Goal: Task Accomplishment & Management: Complete application form

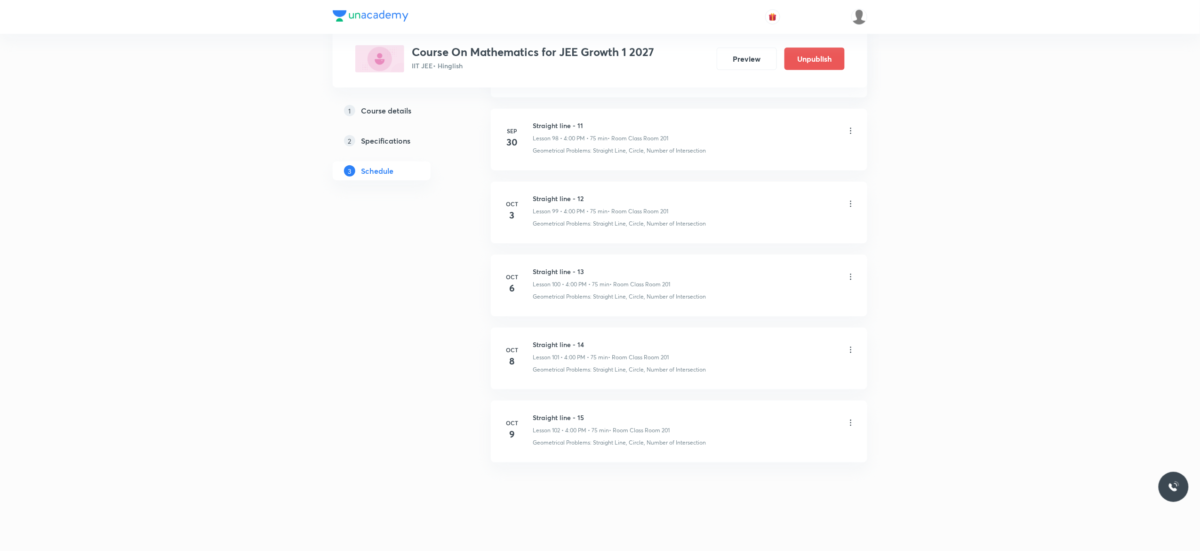
scroll to position [7678, 0]
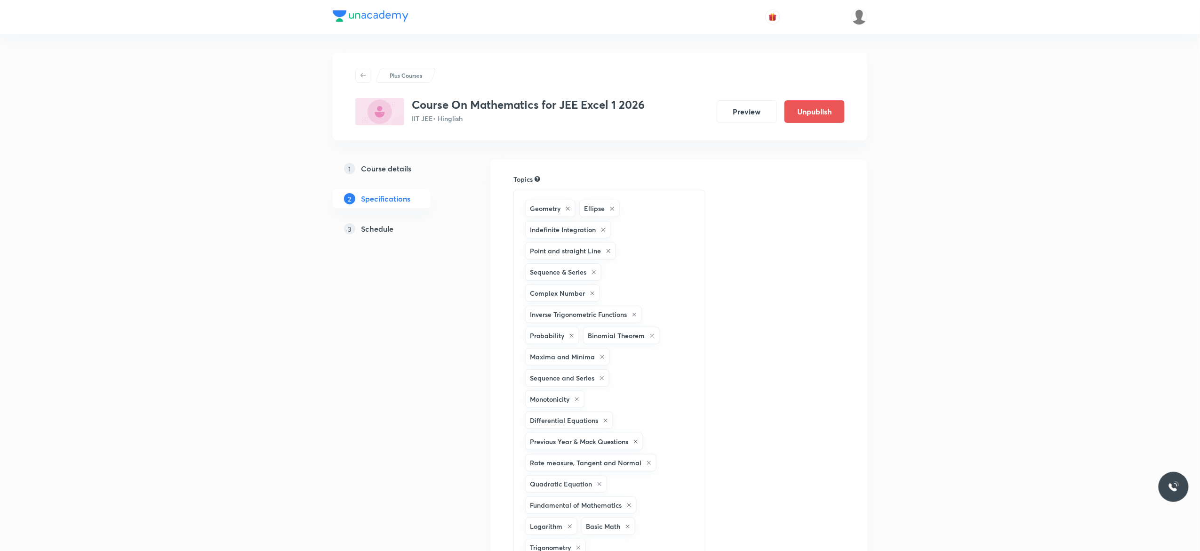
click at [383, 232] on h5 "Schedule" at bounding box center [377, 228] width 32 height 11
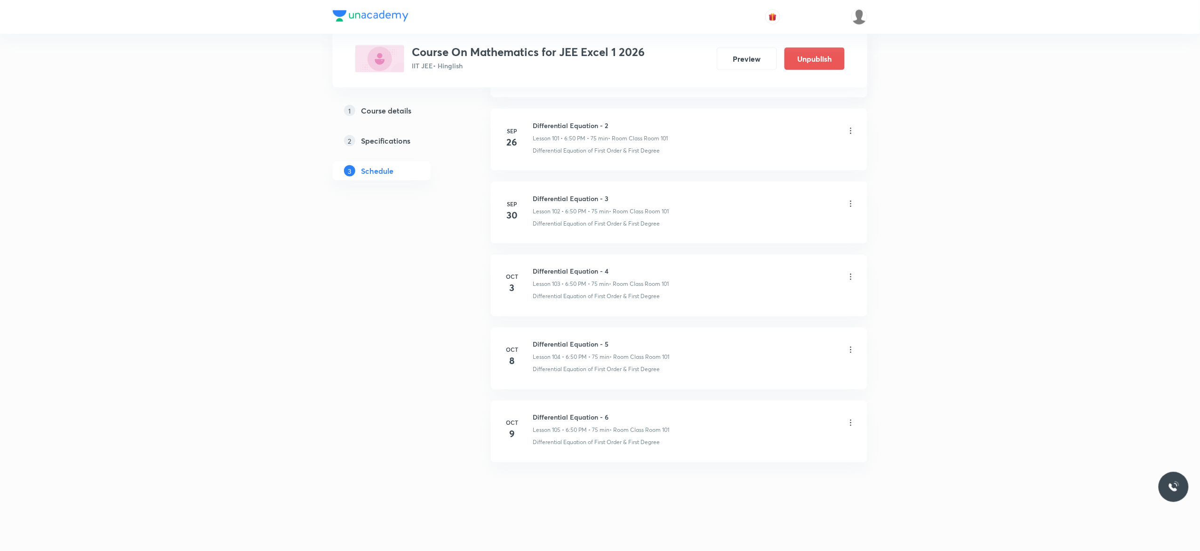
scroll to position [7898, 0]
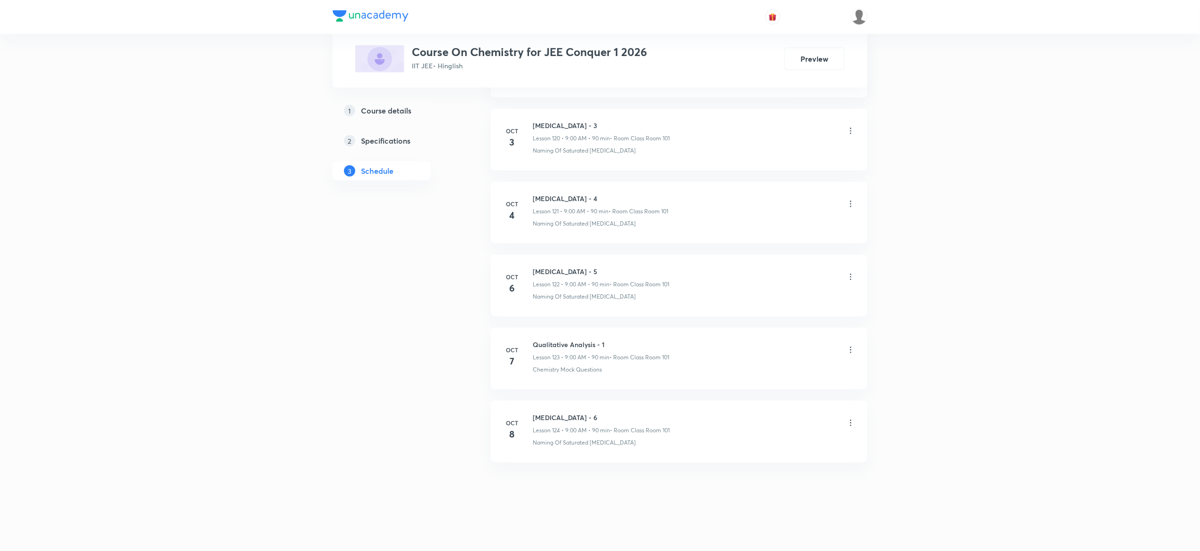
scroll to position [9290, 0]
drag, startPoint x: 588, startPoint y: 414, endPoint x: 532, endPoint y: 409, distance: 56.7
click at [532, 409] on li "Oct 8 Hydrocarbon - 6 Lesson 124 • 9:00 AM • 90 min • Room Class Room 101 Namin…" at bounding box center [679, 432] width 377 height 62
drag, startPoint x: 586, startPoint y: 413, endPoint x: 529, endPoint y: 411, distance: 56.5
click at [529, 411] on li "Oct 8 Hydrocarbon - 6 Lesson 124 • 9:00 AM • 90 min • Room Class Room 101 Namin…" at bounding box center [679, 432] width 377 height 62
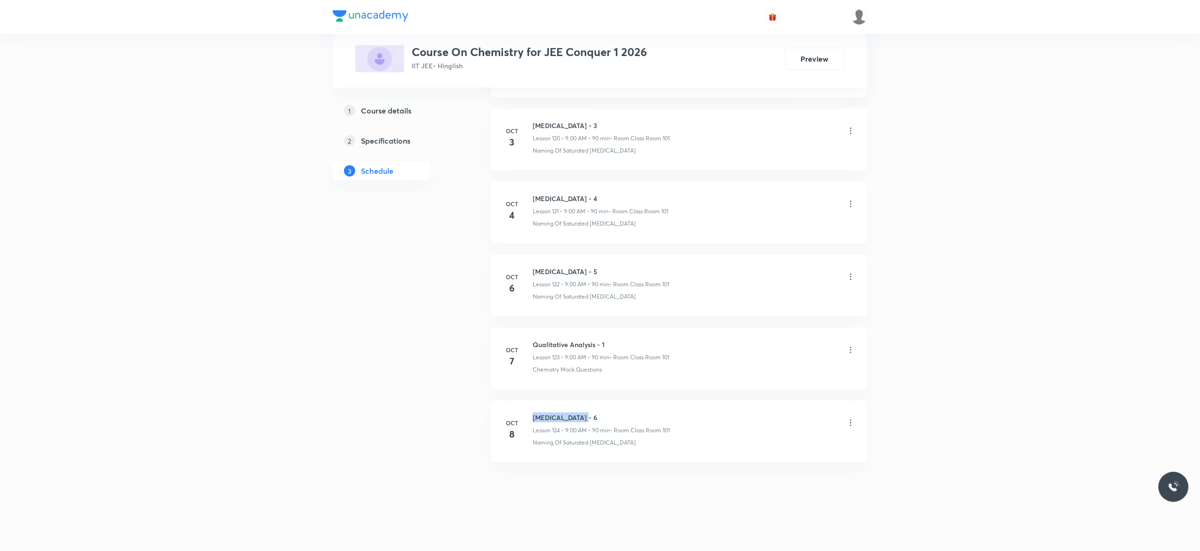
copy h6 "Hydrocarbon - 6"
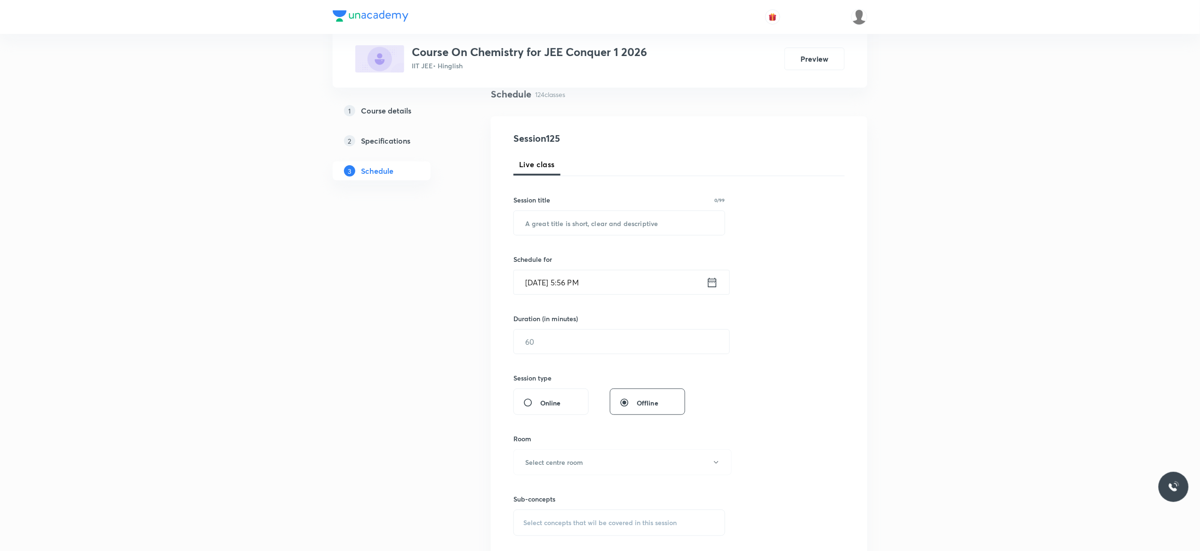
scroll to position [0, 0]
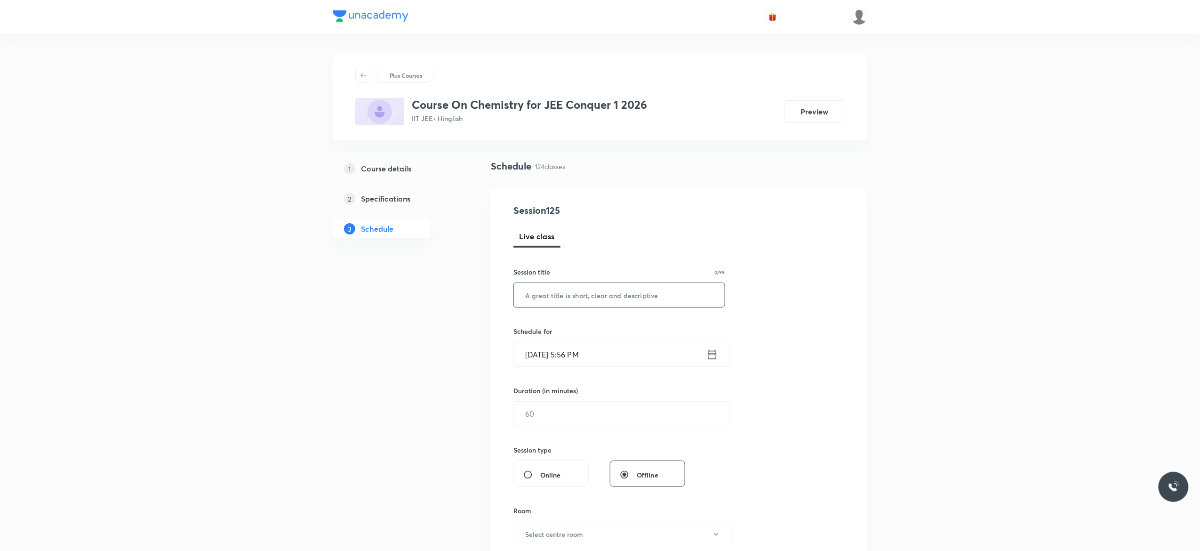
click at [626, 295] on input "text" at bounding box center [619, 295] width 211 height 24
paste input "Hydrocarbon - 6"
type input "Hydrocarbon - 7"
click at [713, 358] on icon at bounding box center [712, 354] width 12 height 13
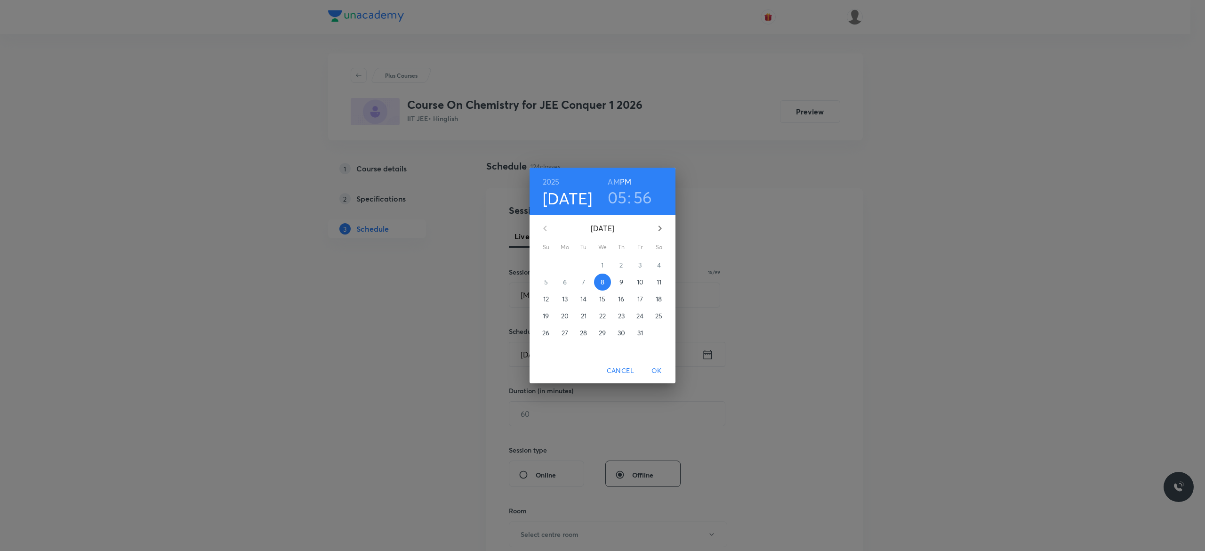
click at [620, 282] on p "9" at bounding box center [621, 281] width 4 height 9
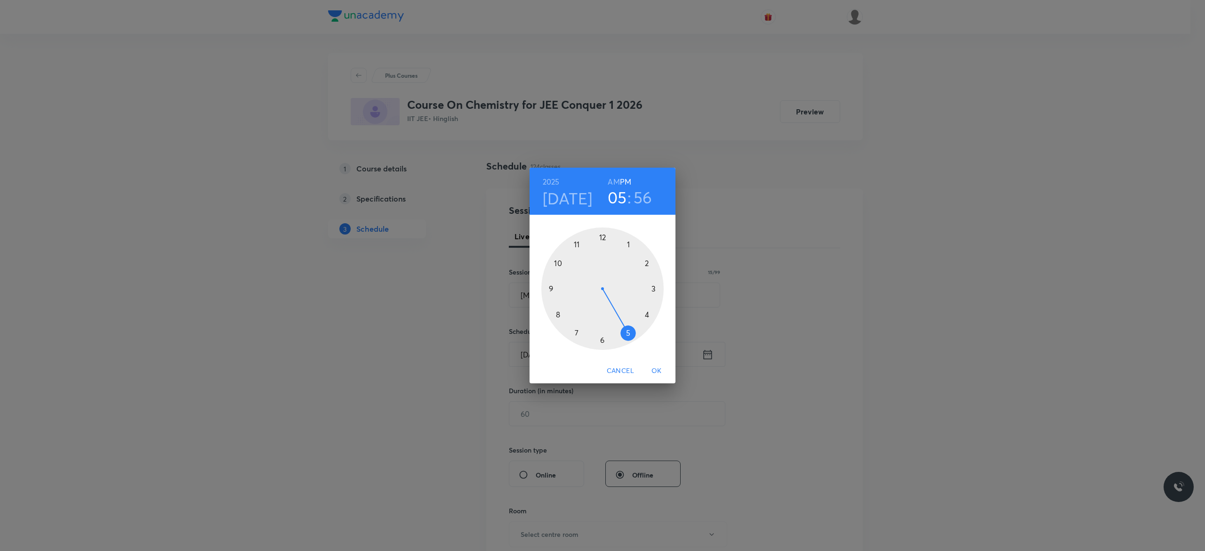
click at [613, 182] on h6 "AM" at bounding box center [614, 181] width 12 height 13
click at [550, 288] on div at bounding box center [602, 288] width 122 height 122
click at [601, 237] on div at bounding box center [602, 288] width 122 height 122
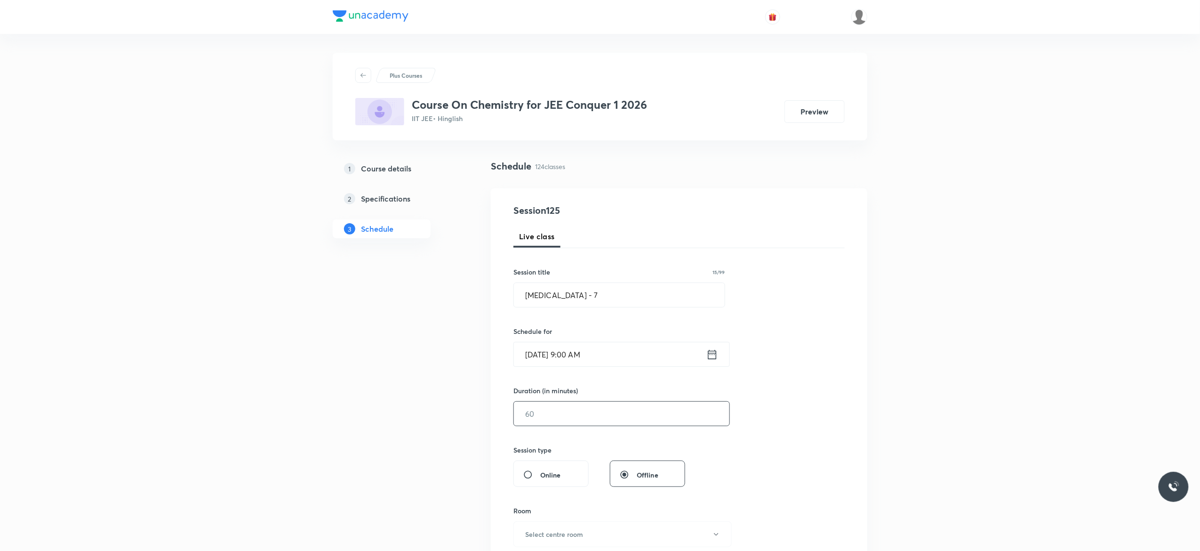
click at [573, 411] on input "text" at bounding box center [622, 413] width 216 height 24
type input "90"
click at [768, 425] on div "Session 125 Live class Session title 15/99 Hydrocarbon - 7 ​ Schedule for Oct 9…" at bounding box center [678, 424] width 331 height 442
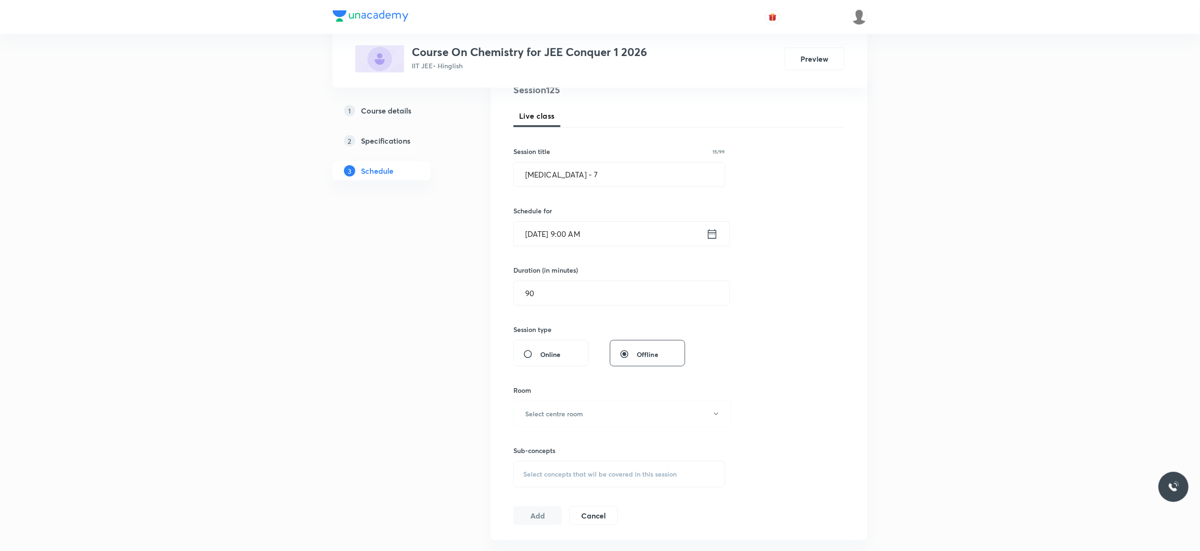
scroll to position [226, 0]
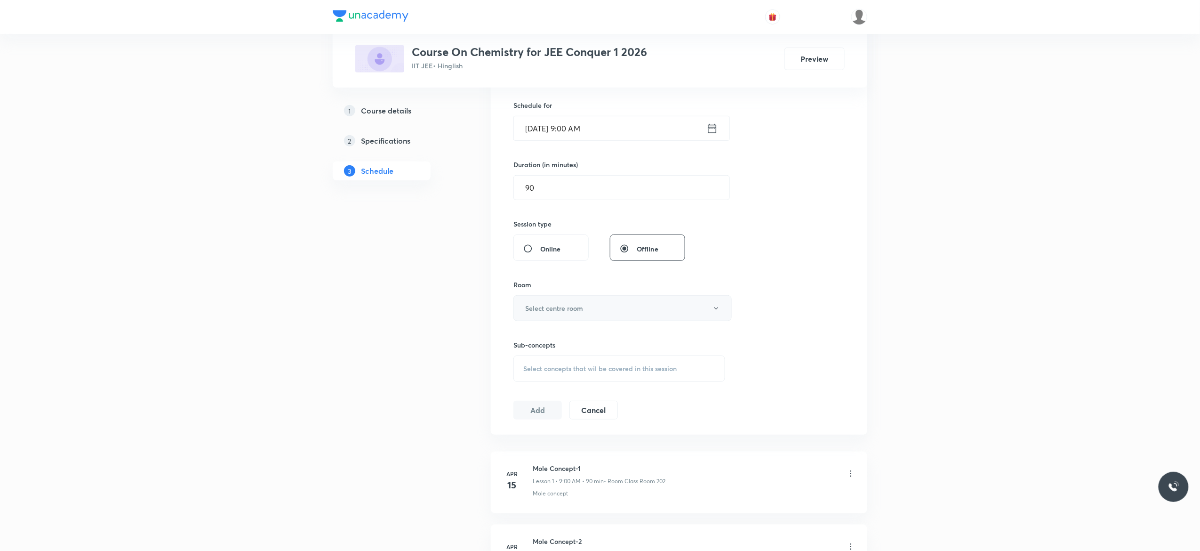
click at [719, 308] on icon "button" at bounding box center [717, 309] width 8 height 8
click at [559, 336] on span "Class Room 101" at bounding box center [618, 340] width 206 height 10
click at [531, 374] on div "Select concepts that wil be covered in this session" at bounding box center [619, 368] width 212 height 26
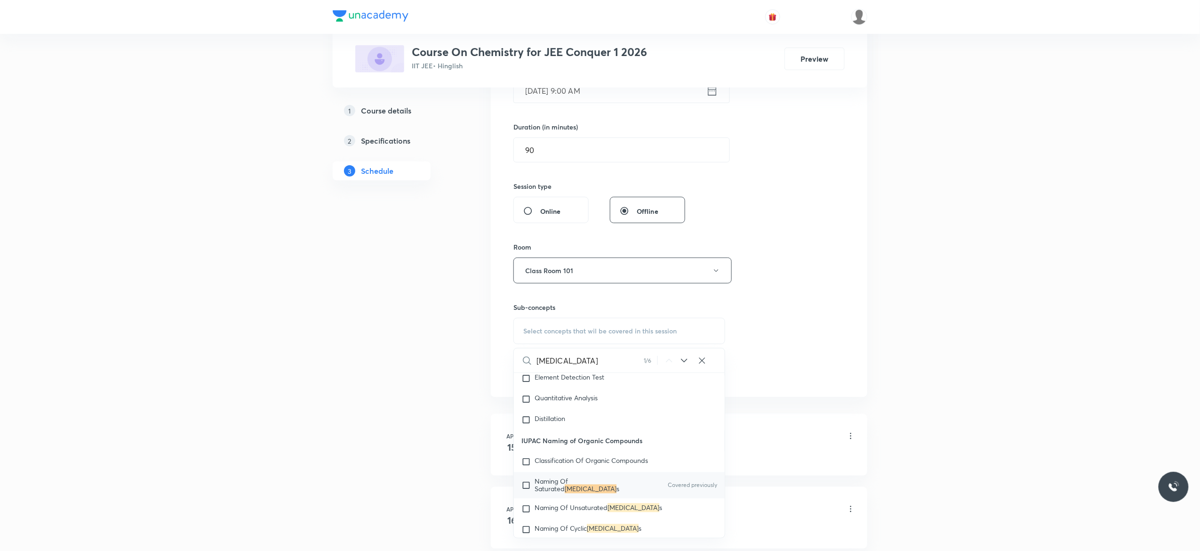
scroll to position [15325, 0]
type input "Hydrocarbon"
click at [526, 477] on input "checkbox" at bounding box center [527, 469] width 13 height 15
checkbox input "true"
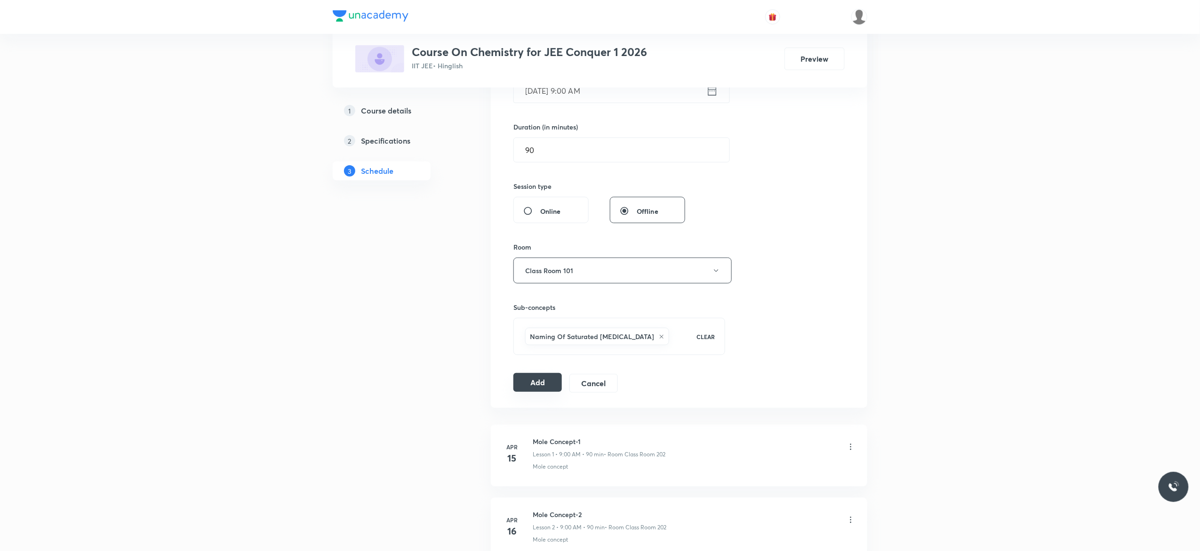
click at [545, 387] on button "Add" at bounding box center [537, 382] width 48 height 19
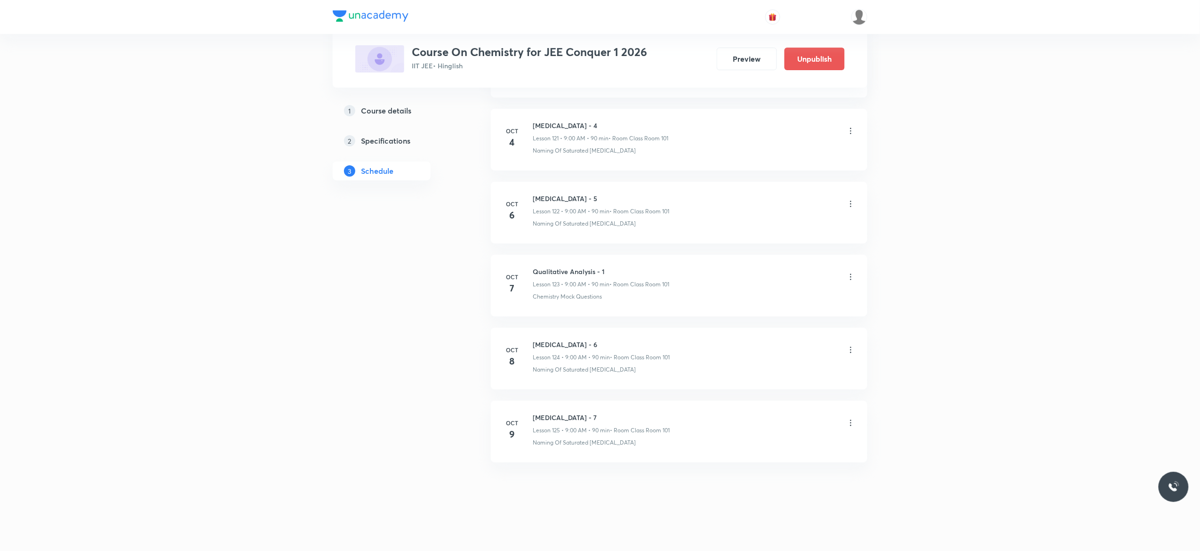
scroll to position [8930, 0]
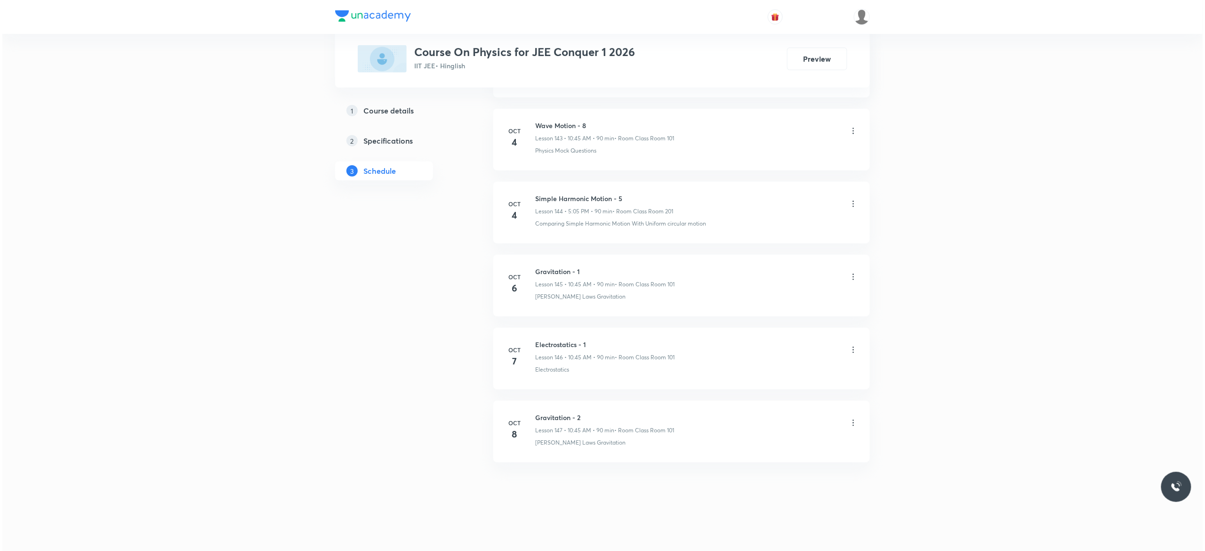
scroll to position [11035, 0]
click at [851, 423] on icon at bounding box center [850, 422] width 9 height 9
click at [773, 441] on li "Edit" at bounding box center [798, 446] width 103 height 17
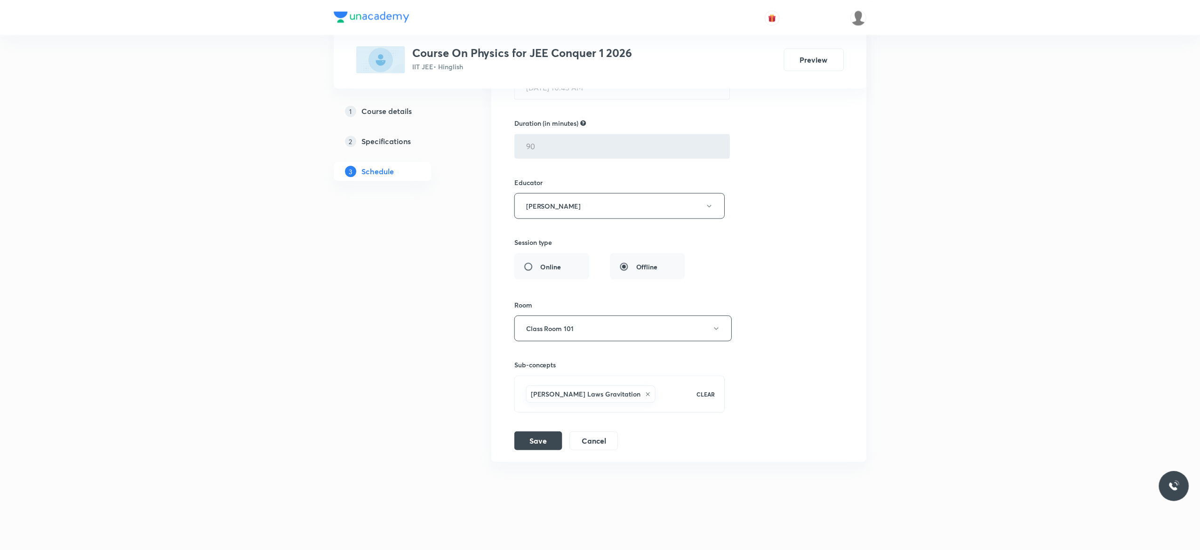
scroll to position [10965, 0]
click at [593, 441] on button "Cancel" at bounding box center [593, 440] width 48 height 19
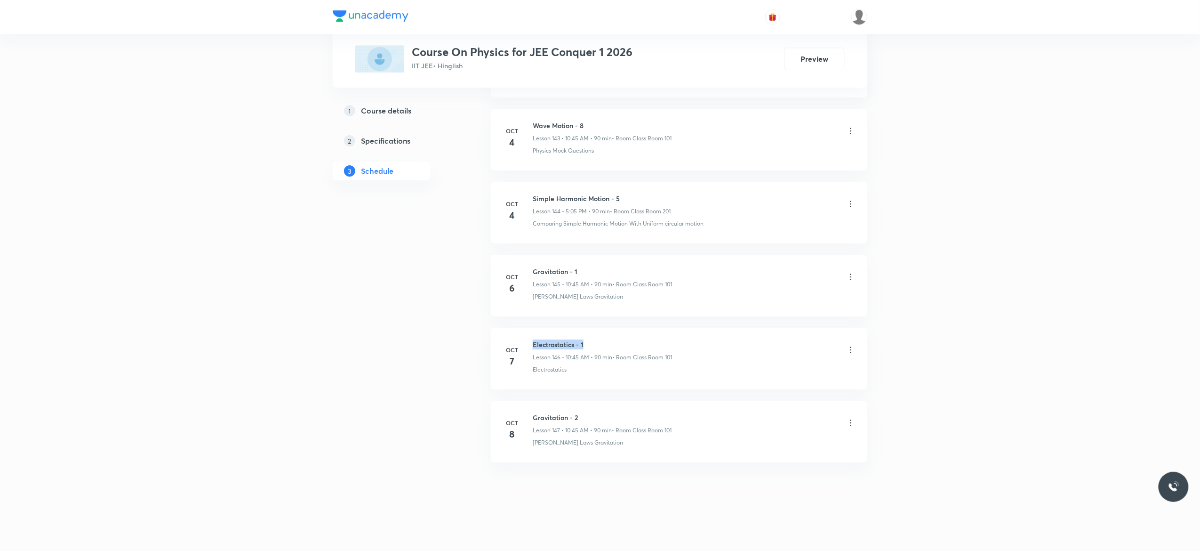
drag, startPoint x: 588, startPoint y: 340, endPoint x: 528, endPoint y: 335, distance: 60.5
click at [528, 335] on li "[DATE] Electrostatics - 1 Lesson 146 • 10:45 AM • 90 min • Room Class Room 101 …" at bounding box center [679, 359] width 377 height 62
copy h6 "Electrostatics - 1"
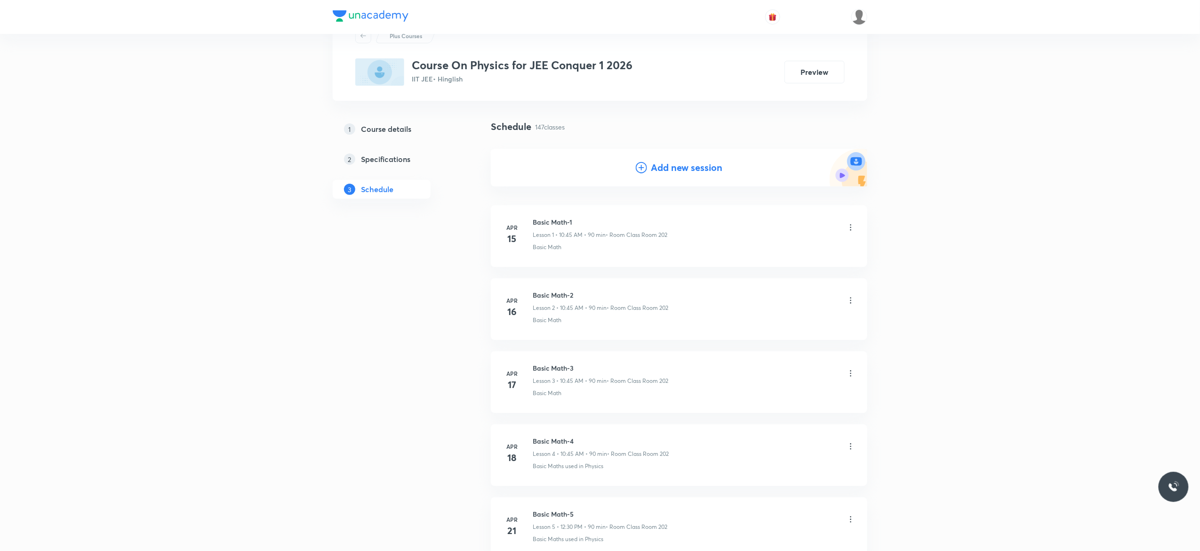
scroll to position [0, 0]
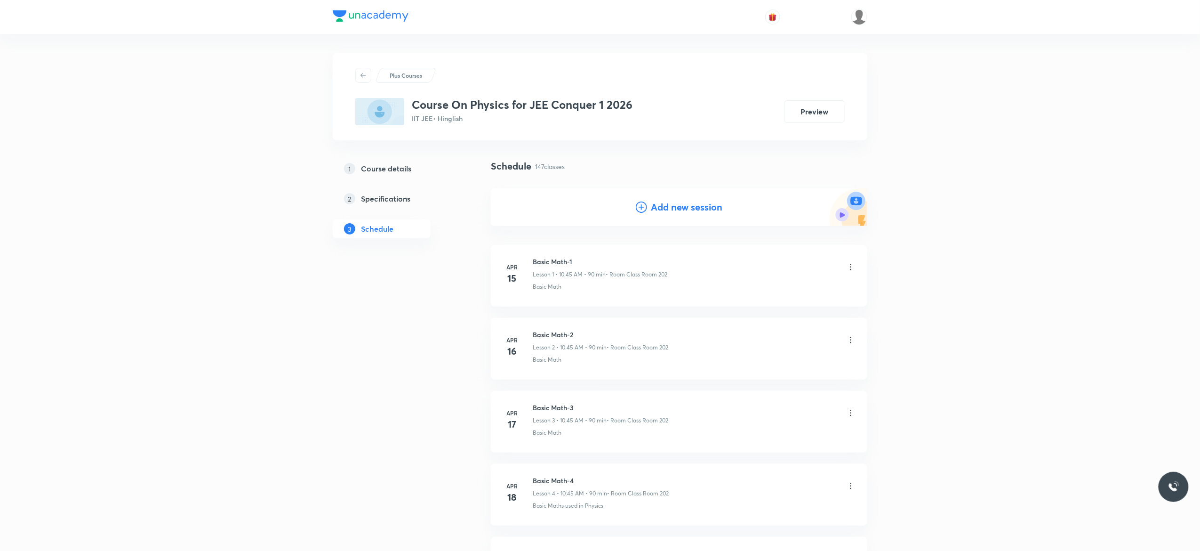
click at [644, 206] on icon at bounding box center [641, 206] width 11 height 11
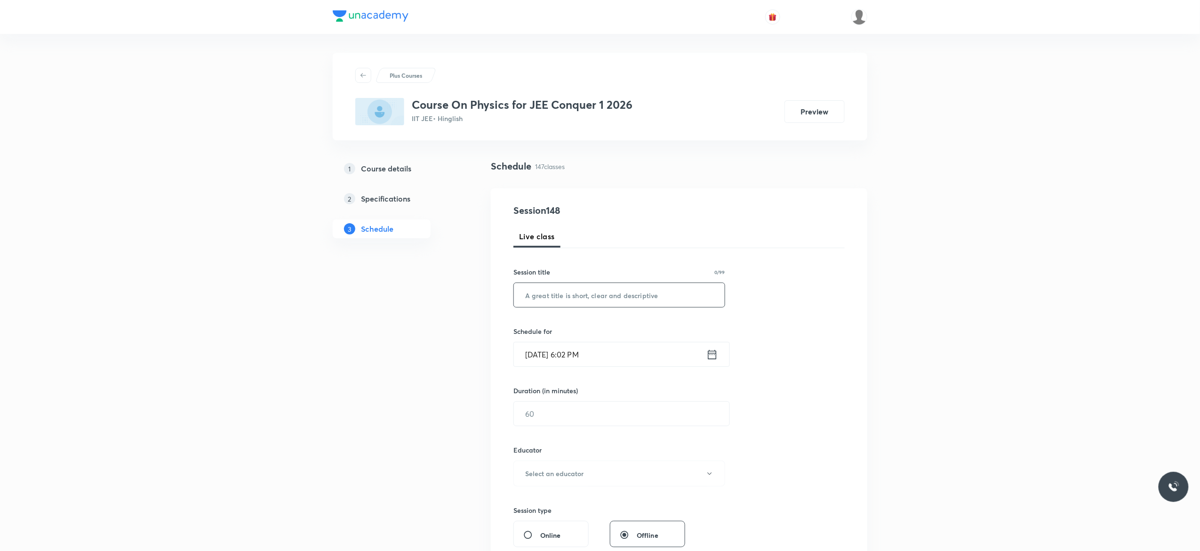
click at [550, 295] on input "text" at bounding box center [619, 295] width 211 height 24
paste input "Electrostatics - 1"
type input "Electrostatics - 2"
click at [714, 358] on icon at bounding box center [712, 354] width 12 height 13
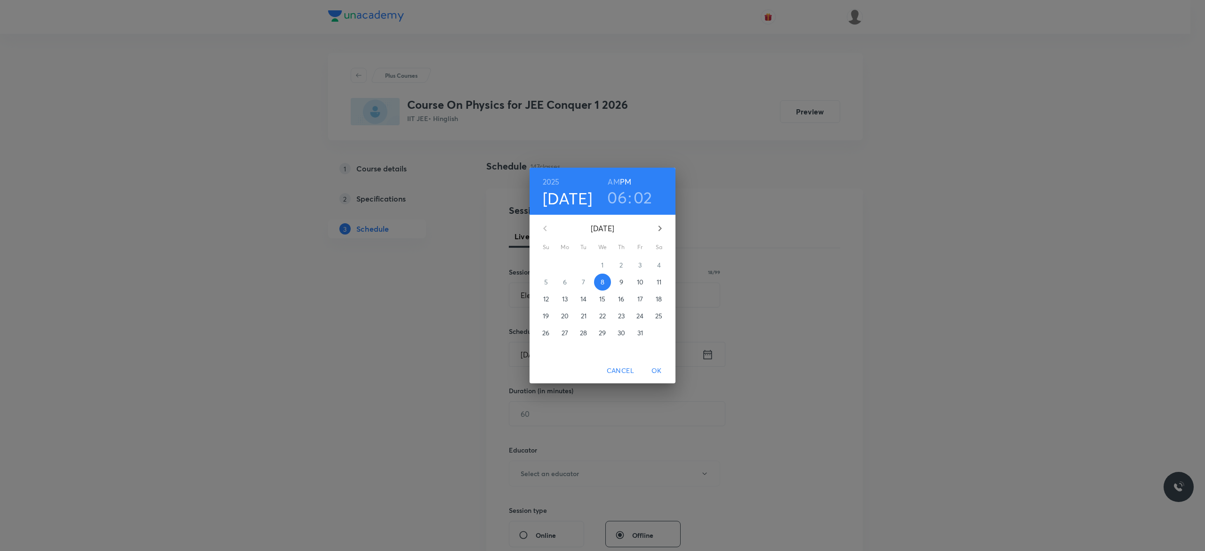
click at [621, 282] on p "9" at bounding box center [621, 281] width 4 height 9
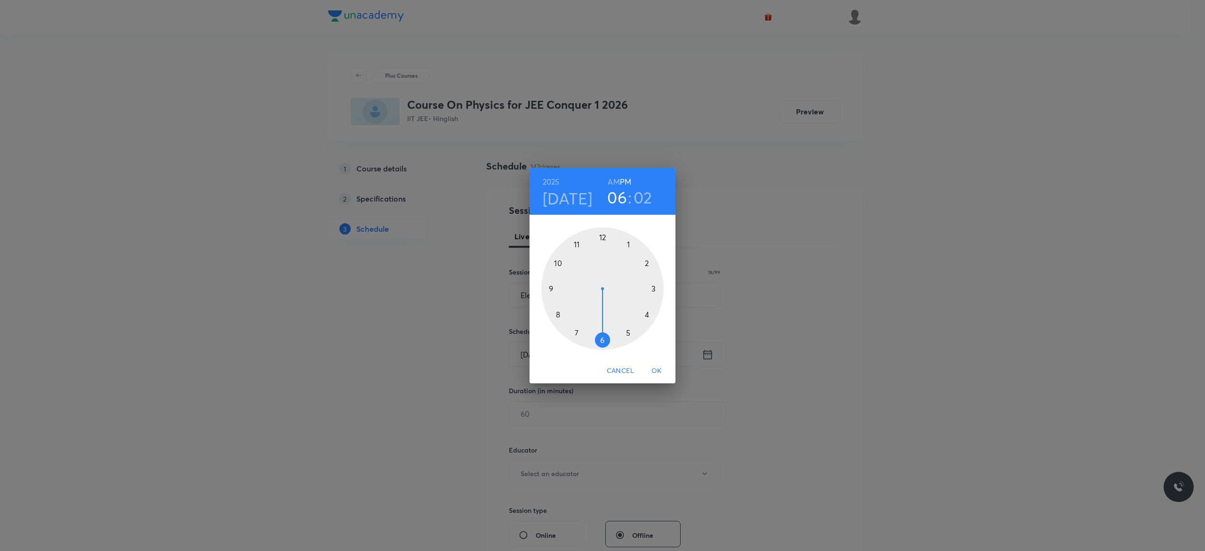
click at [614, 180] on h6 "AM" at bounding box center [614, 181] width 12 height 13
click at [558, 260] on div at bounding box center [602, 288] width 122 height 122
click at [551, 288] on div at bounding box center [602, 288] width 122 height 122
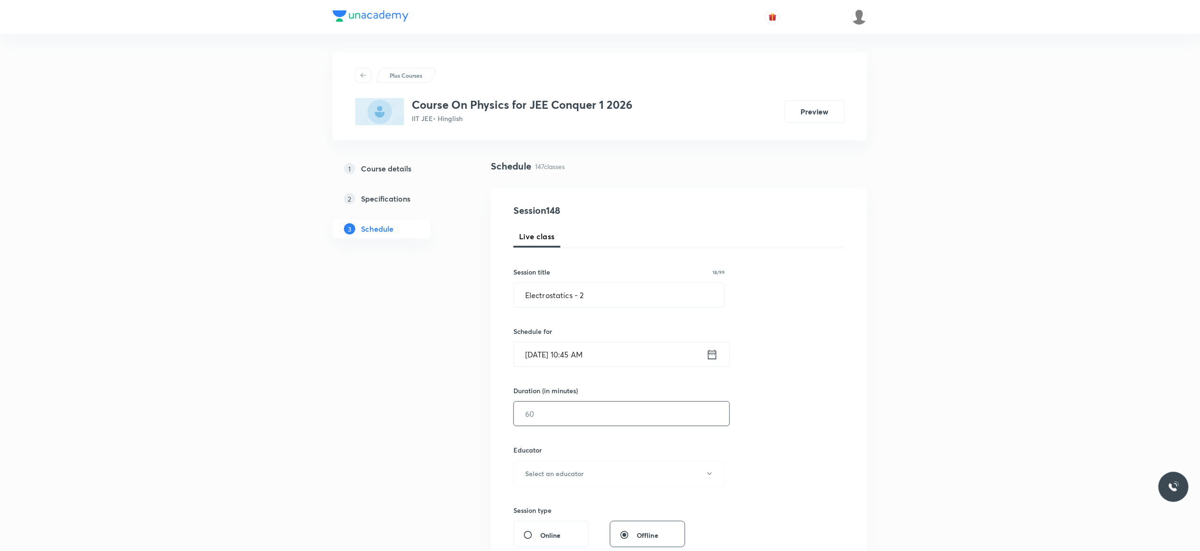
click at [552, 417] on input "text" at bounding box center [622, 413] width 216 height 24
type input "90"
click at [712, 480] on button "Select an educator" at bounding box center [619, 473] width 212 height 26
click at [584, 513] on span "[PERSON_NAME]" at bounding box center [618, 517] width 206 height 10
click at [810, 428] on div "Session 148 Live class Session title 18/99 Electrostatics - 2 ​ Schedule for [D…" at bounding box center [678, 454] width 331 height 502
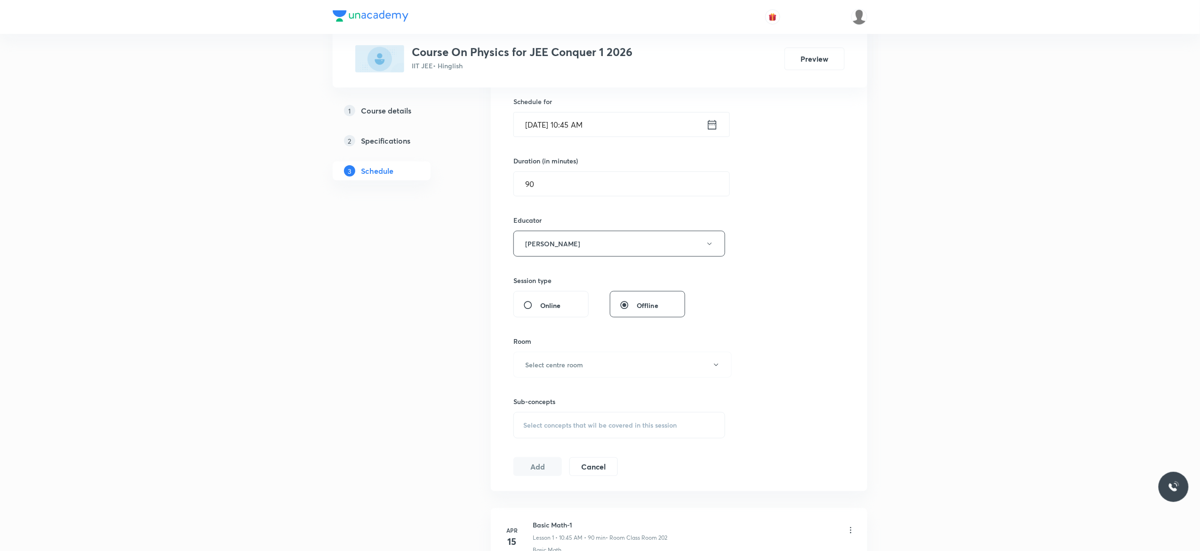
scroll to position [226, 0]
click at [716, 372] on icon "button" at bounding box center [717, 369] width 8 height 8
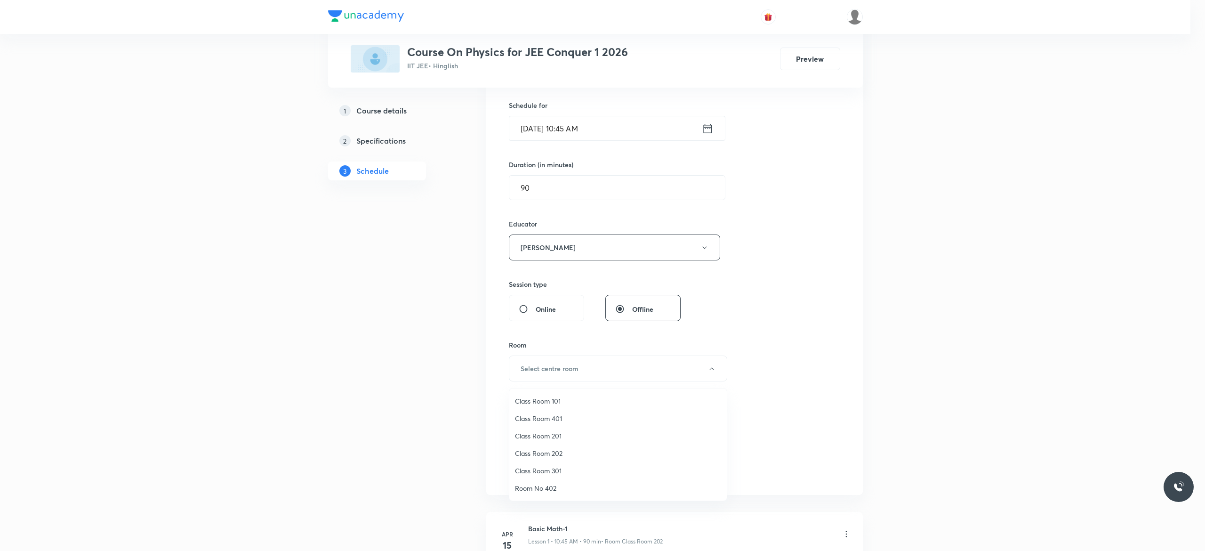
click at [564, 398] on span "Class Room 101" at bounding box center [618, 401] width 206 height 10
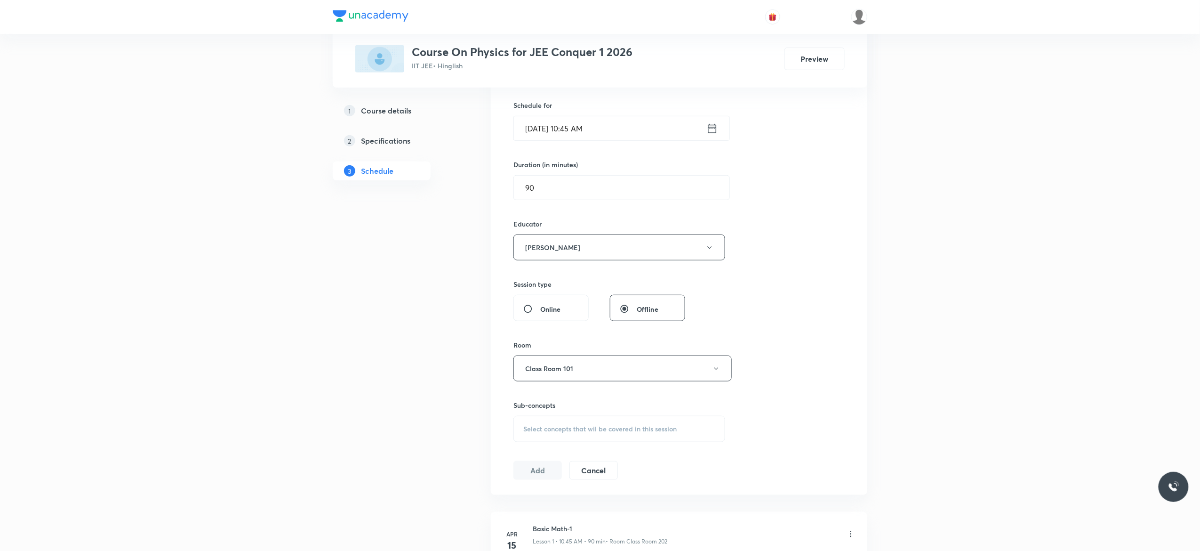
click at [560, 436] on div "Select concepts that wil be covered in this session" at bounding box center [619, 429] width 212 height 26
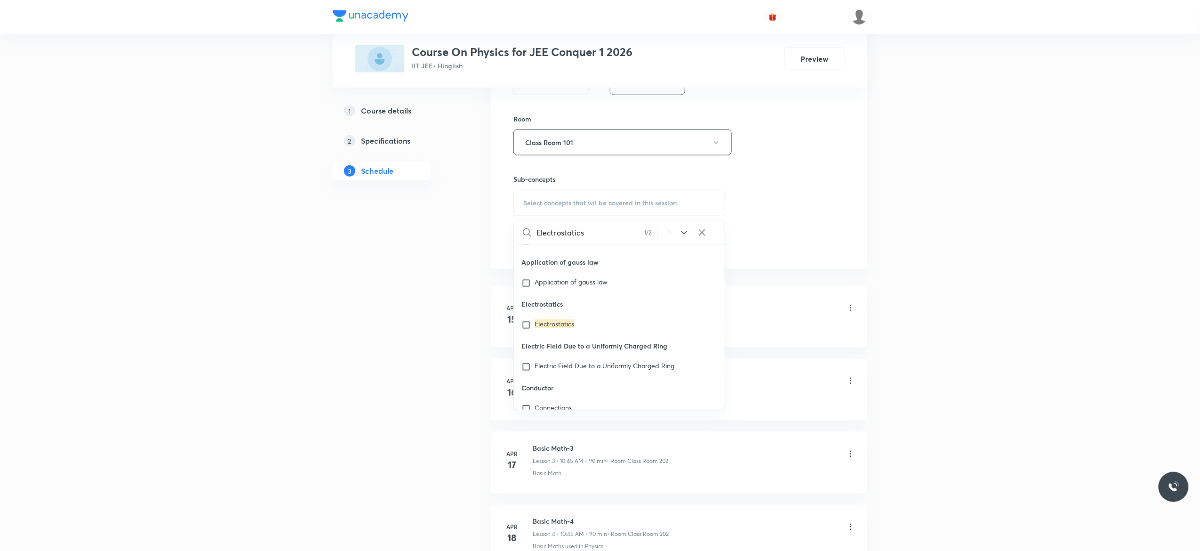
scroll to position [23376, 0]
type input "Electrostatics"
click at [527, 202] on input "checkbox" at bounding box center [527, 197] width 13 height 9
checkbox input "true"
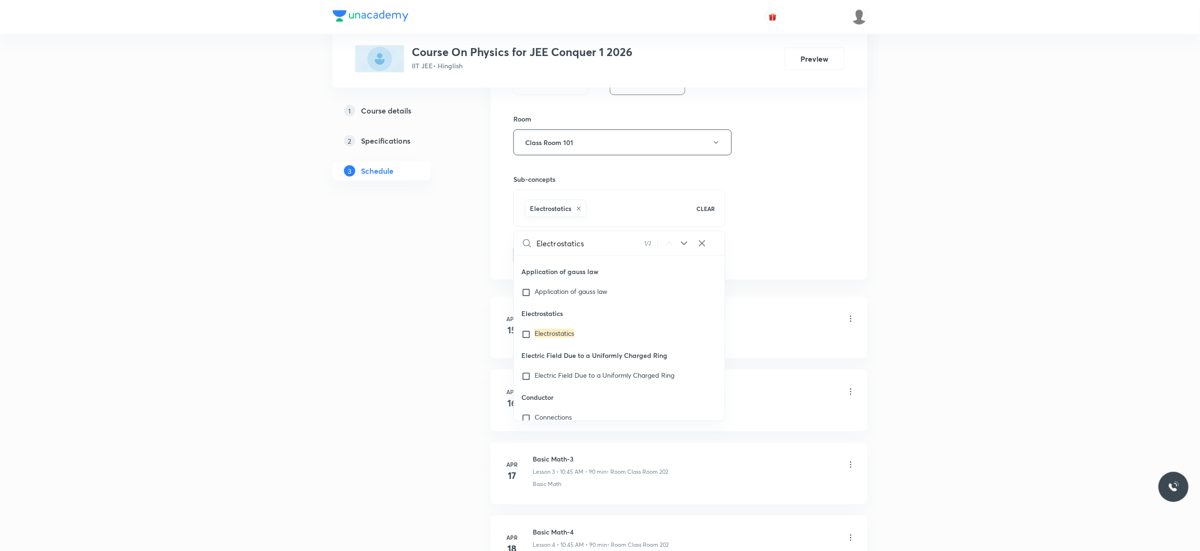
click at [539, 259] on button "Add" at bounding box center [537, 254] width 48 height 19
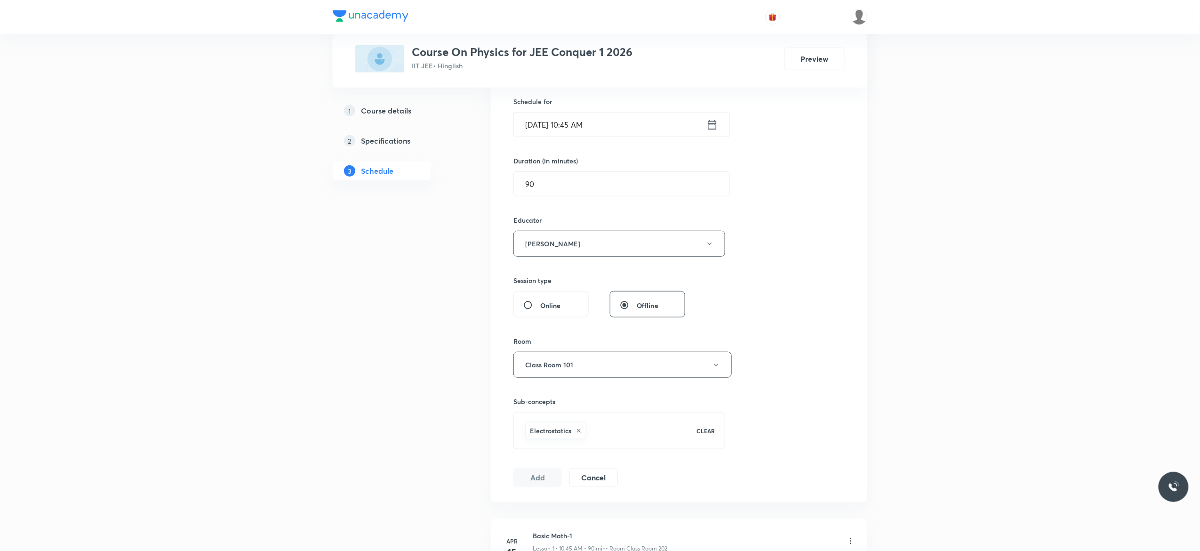
scroll to position [226, 0]
click at [714, 252] on button "Select an educator" at bounding box center [619, 247] width 212 height 26
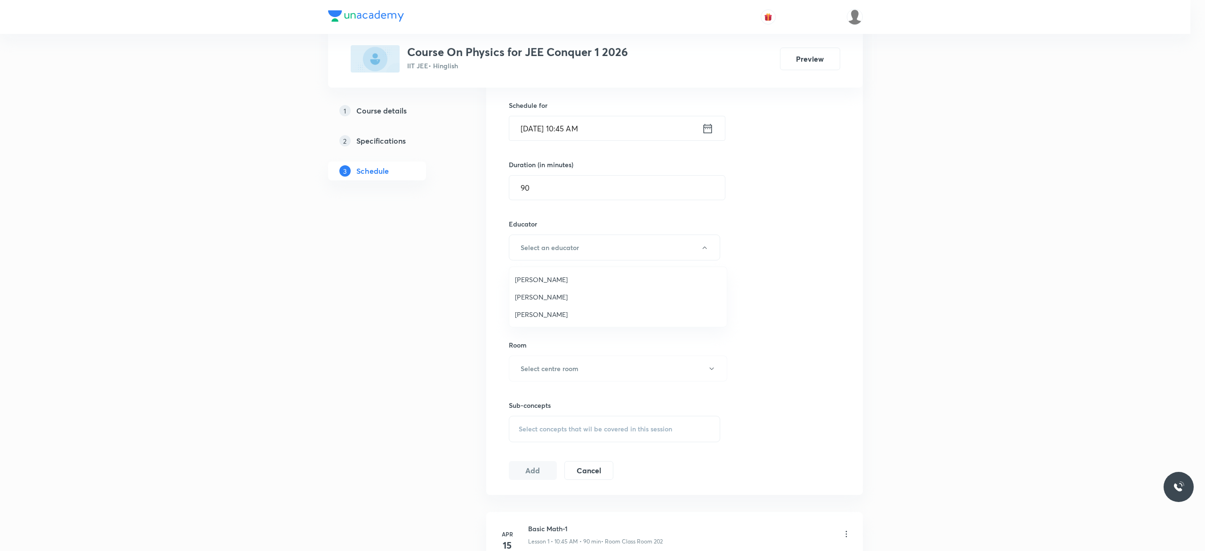
click at [580, 294] on span "[PERSON_NAME]" at bounding box center [618, 297] width 206 height 10
click at [715, 370] on icon "button" at bounding box center [717, 369] width 8 height 8
click at [552, 400] on span "Class Room 101" at bounding box center [618, 401] width 206 height 10
click at [533, 429] on span "Select concepts that wil be covered in this session" at bounding box center [599, 429] width 153 height 8
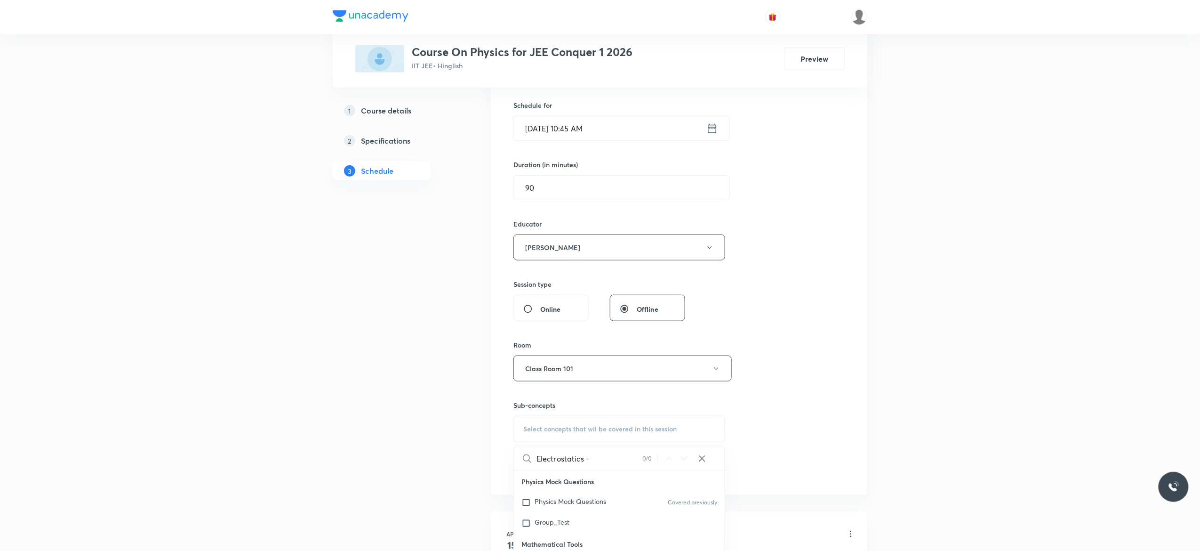
type input "Electrostatics"
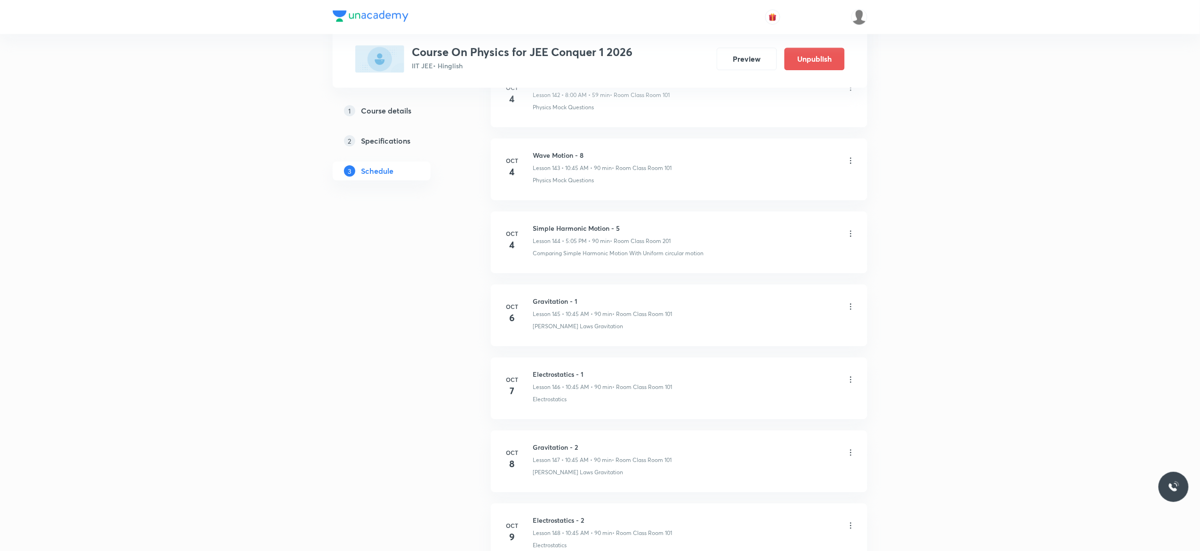
scroll to position [10614, 0]
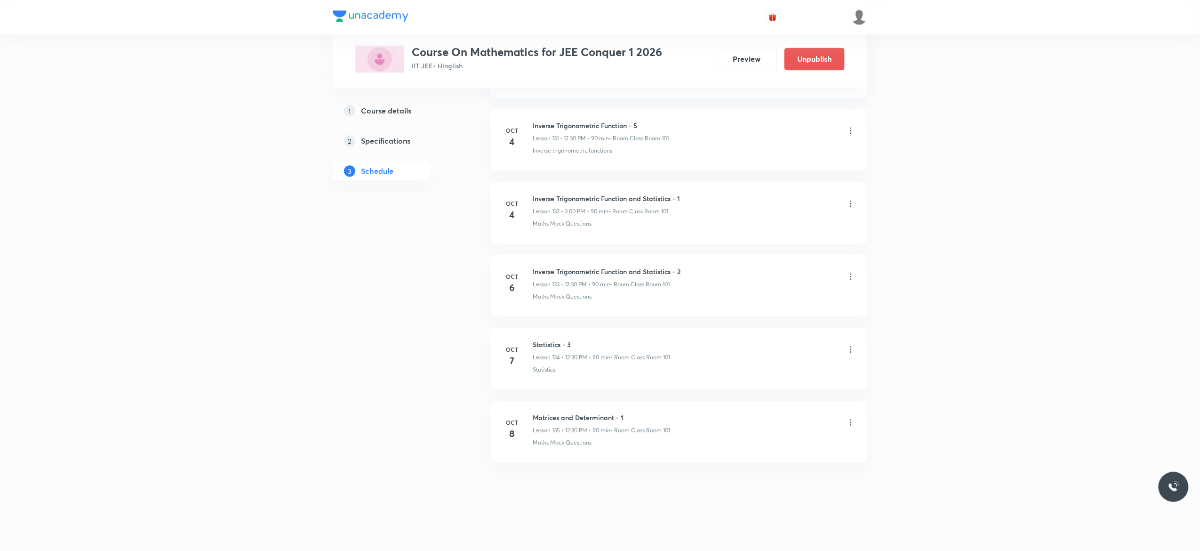
scroll to position [10096, 0]
drag, startPoint x: 626, startPoint y: 412, endPoint x: 533, endPoint y: 412, distance: 92.7
click at [533, 412] on h6 "Matrices and Determinant - 1" at bounding box center [601, 417] width 137 height 10
copy h6 "Matrices and Determinant - 1"
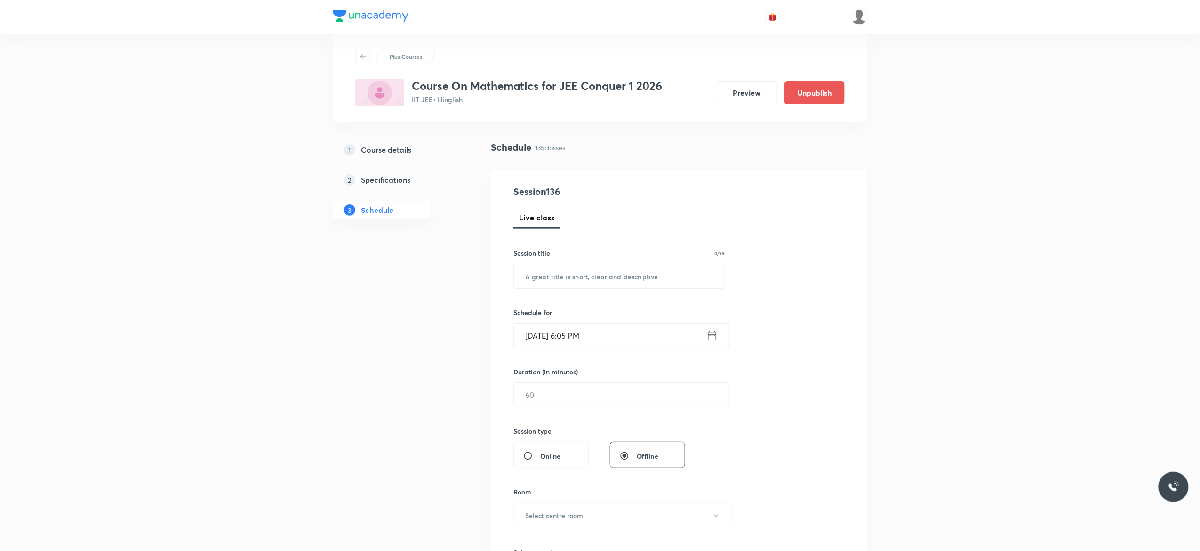
scroll to position [0, 0]
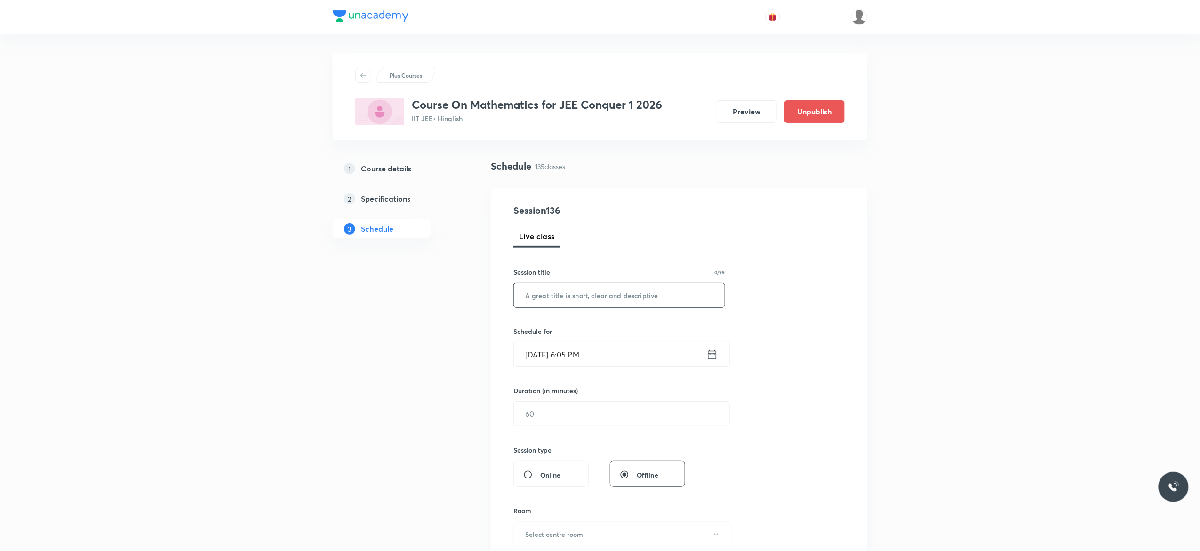
click at [599, 297] on input "text" at bounding box center [619, 295] width 211 height 24
paste input "Matrices and Determinant - 1"
type input "Matrices and Determinant - 2"
click at [708, 353] on icon at bounding box center [712, 353] width 8 height 9
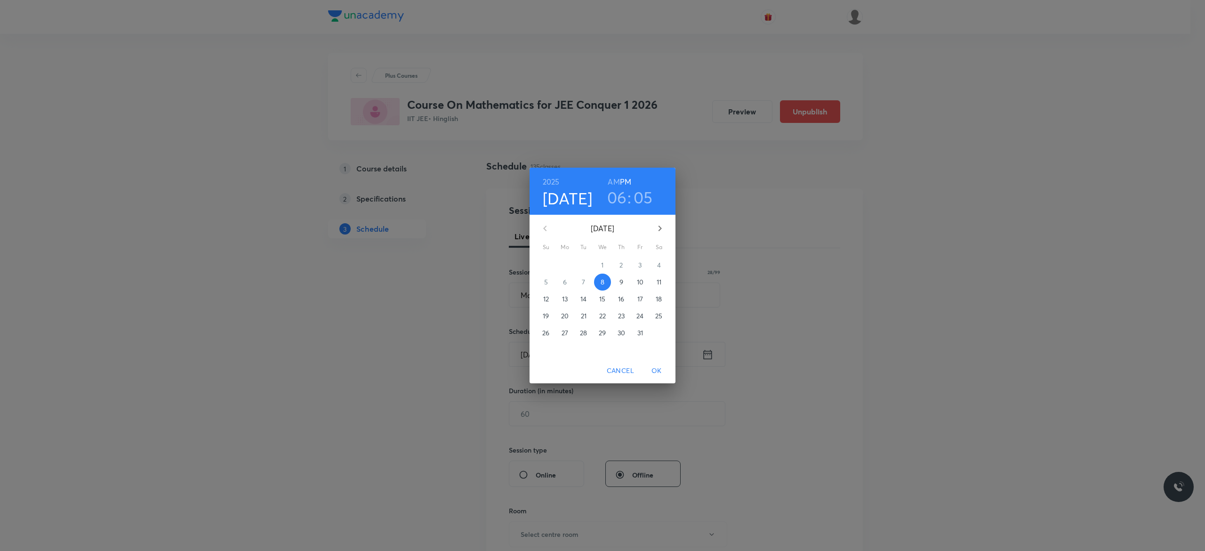
click at [621, 282] on p "9" at bounding box center [621, 281] width 4 height 9
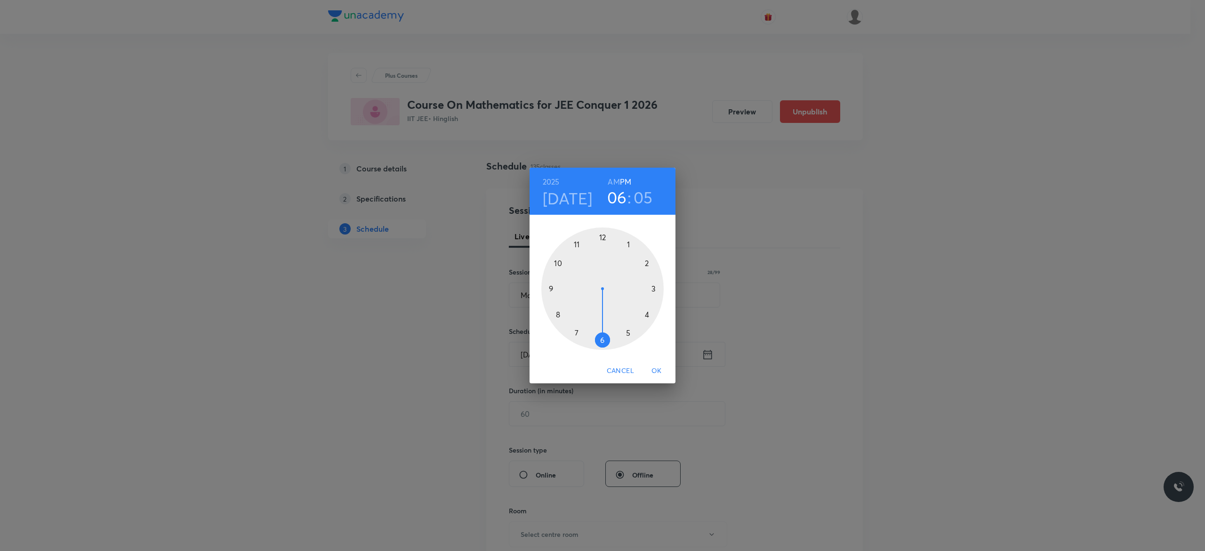
click at [603, 238] on div at bounding box center [602, 288] width 122 height 122
click at [601, 337] on div at bounding box center [602, 288] width 122 height 122
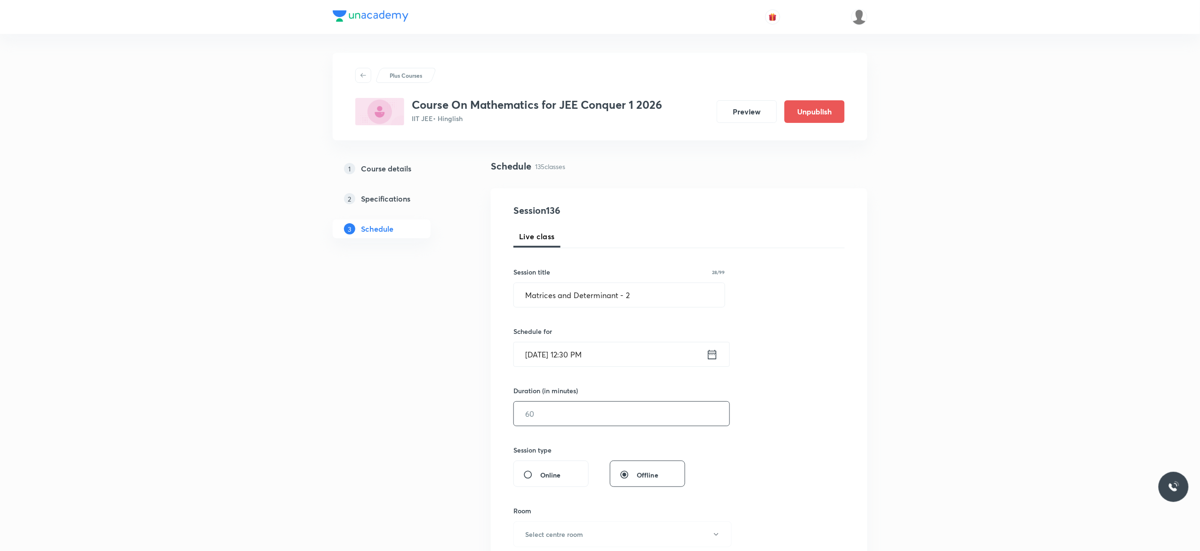
click at [564, 412] on input "text" at bounding box center [622, 413] width 216 height 24
type input "90"
click at [792, 393] on div "Session 136 Live class Session title 28/99 Matrices and Determinant - 2 ​ Sched…" at bounding box center [678, 424] width 331 height 442
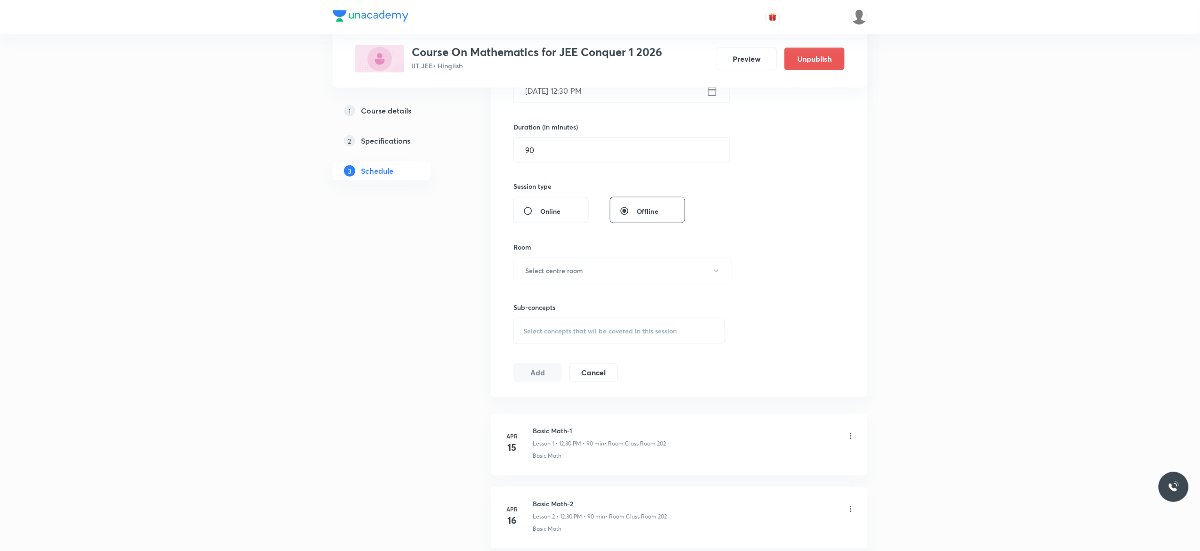
scroll to position [301, 0]
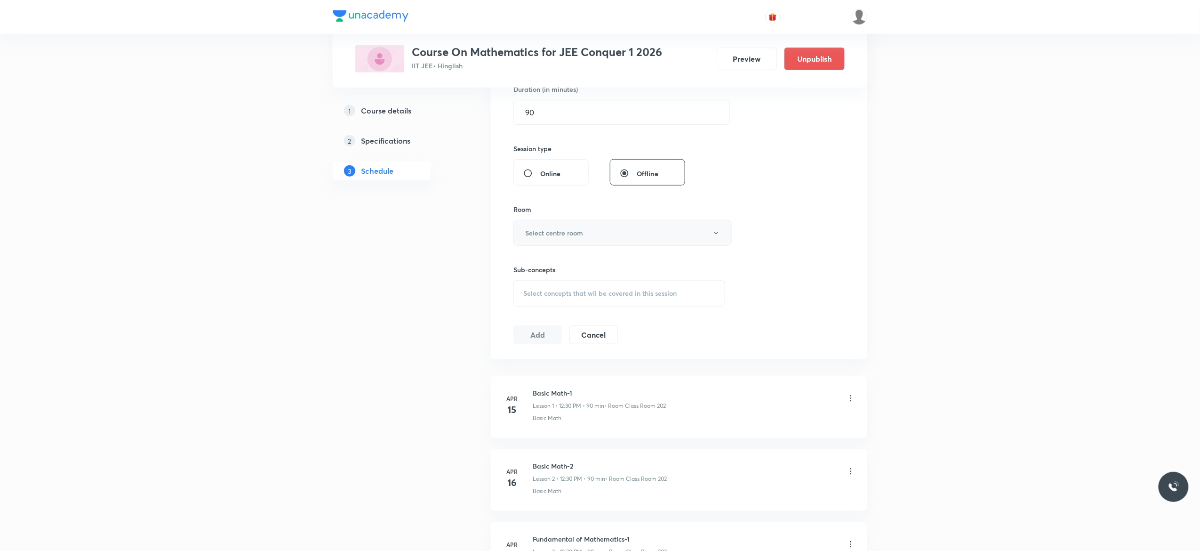
click at [718, 239] on button "Select centre room" at bounding box center [622, 233] width 218 height 26
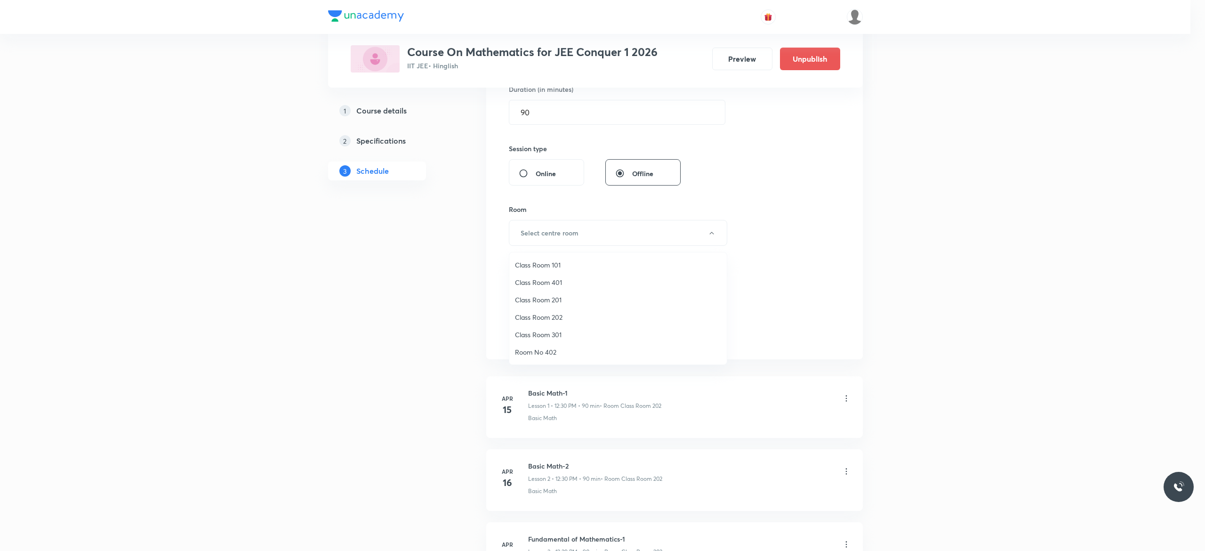
click at [558, 262] on span "Class Room 101" at bounding box center [618, 265] width 206 height 10
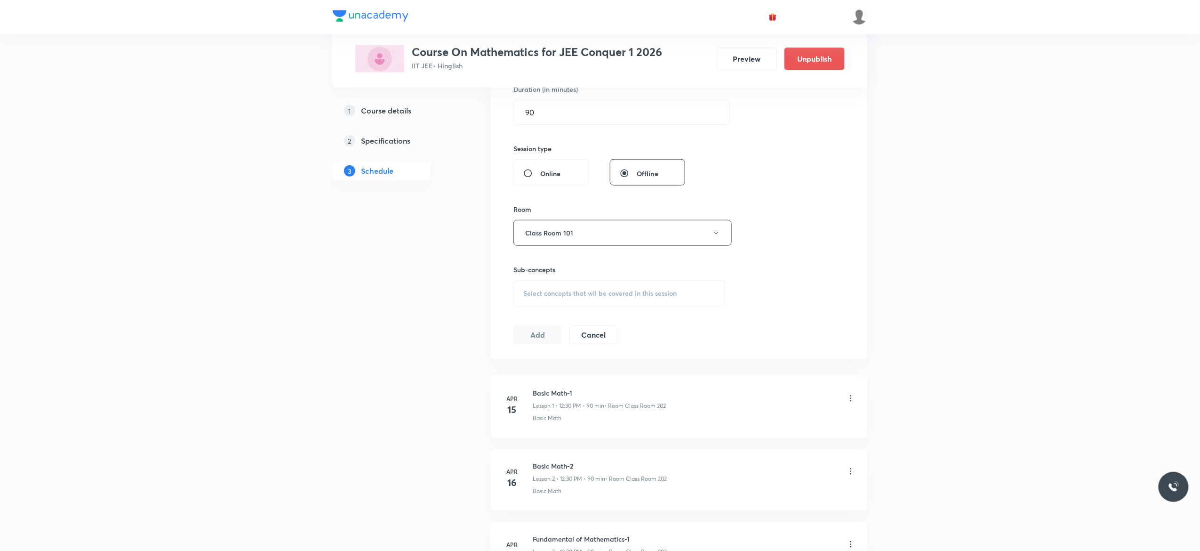
click at [537, 300] on div "Select concepts that wil be covered in this session" at bounding box center [619, 293] width 212 height 26
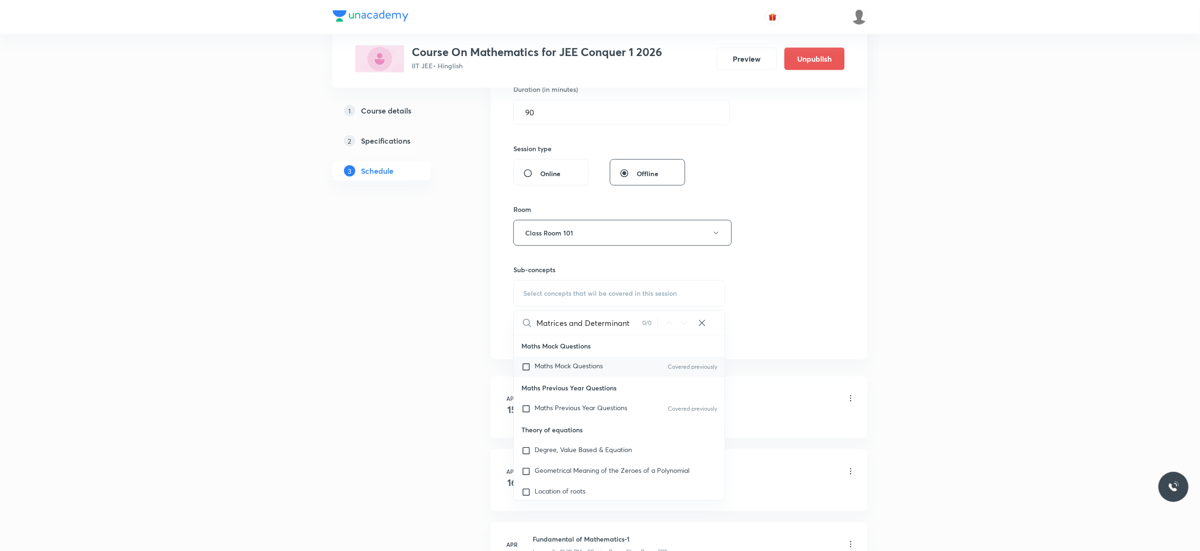
type input "Matrices and Determinant"
click at [527, 366] on input "checkbox" at bounding box center [527, 366] width 13 height 9
checkbox input "true"
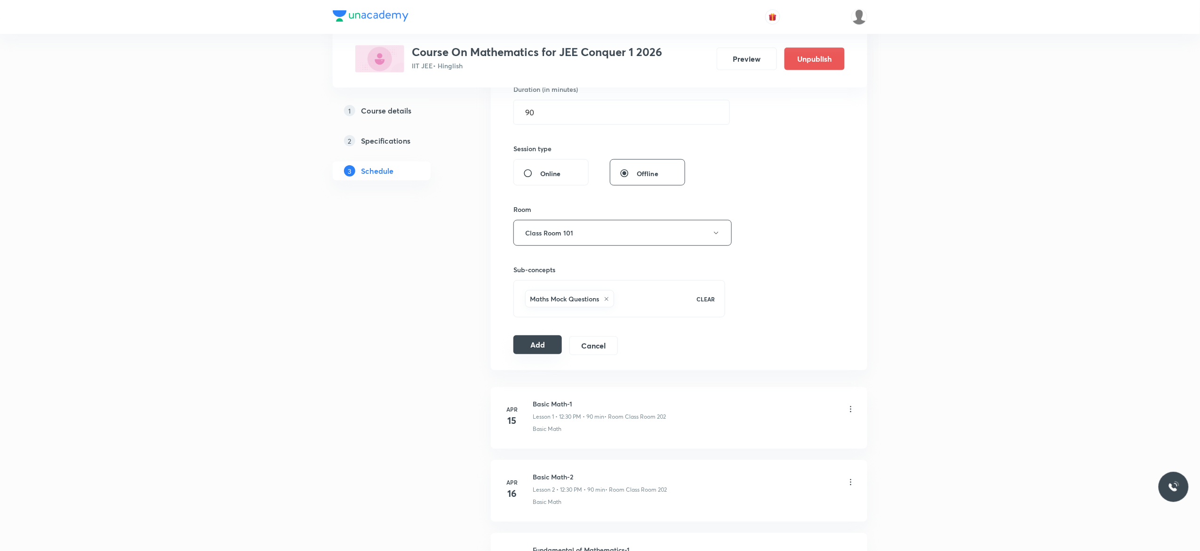
click at [535, 344] on button "Add" at bounding box center [537, 344] width 48 height 19
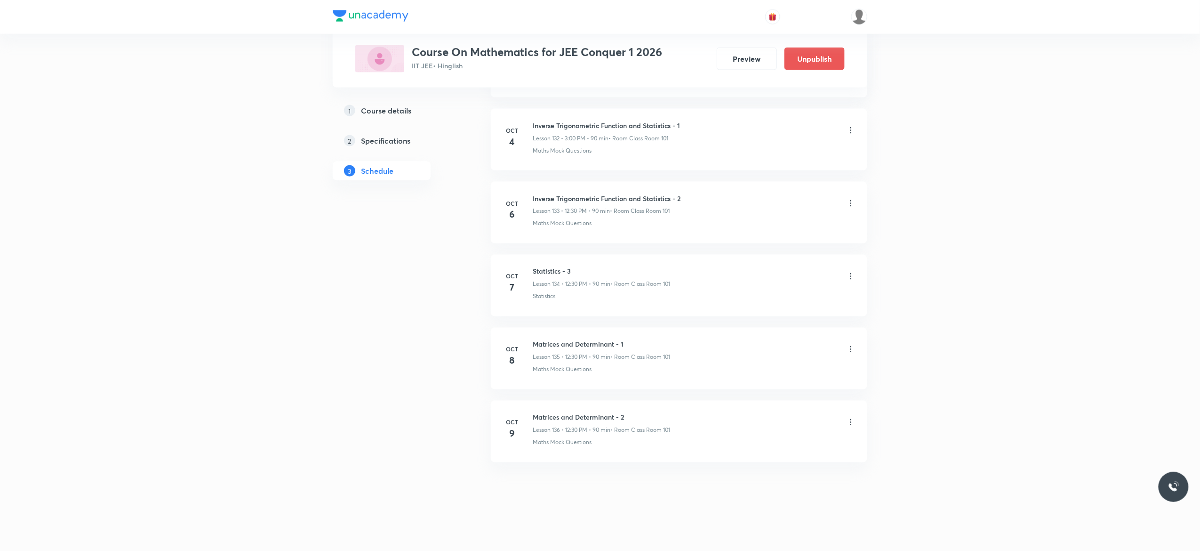
scroll to position [9735, 0]
